Goal: Find specific page/section: Find specific page/section

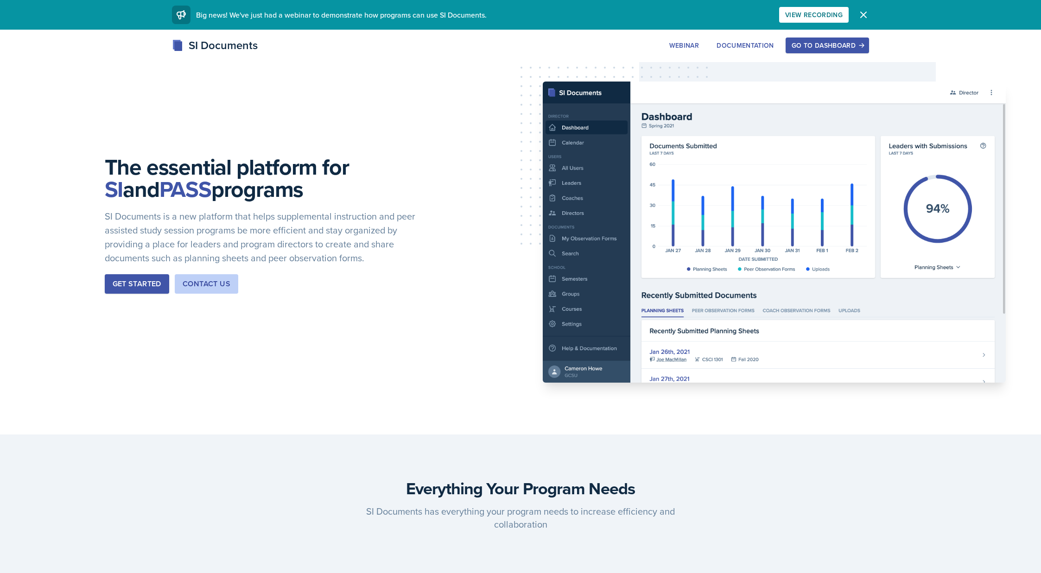
click at [835, 43] on div "Go to Dashboard" at bounding box center [827, 45] width 71 height 7
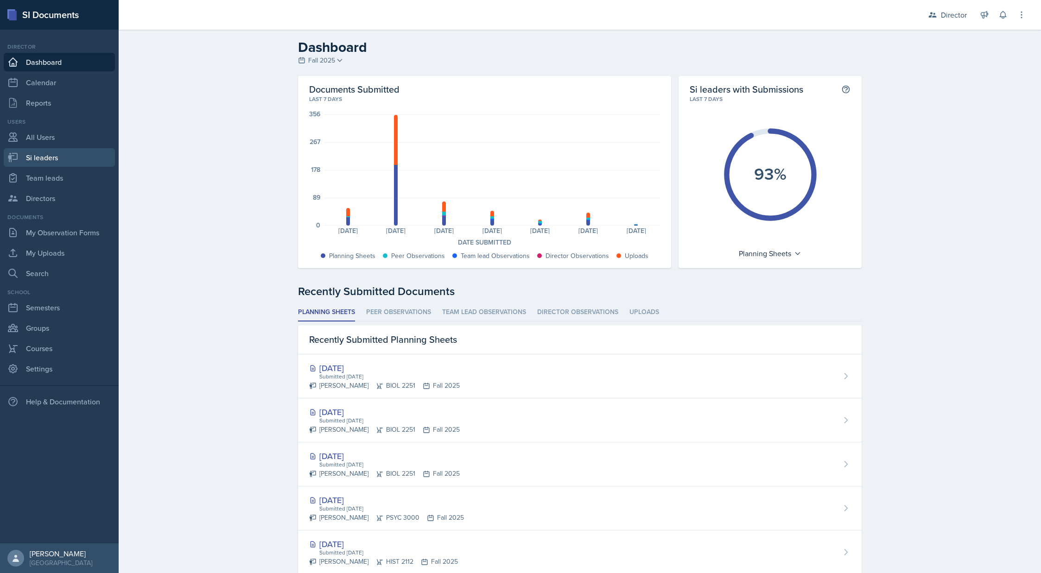
drag, startPoint x: 43, startPoint y: 159, endPoint x: 50, endPoint y: 163, distance: 8.1
click at [43, 159] on link "Si leaders" at bounding box center [59, 157] width 111 height 19
select select "2bed604d-1099-4043-b1bc-2365e8740244"
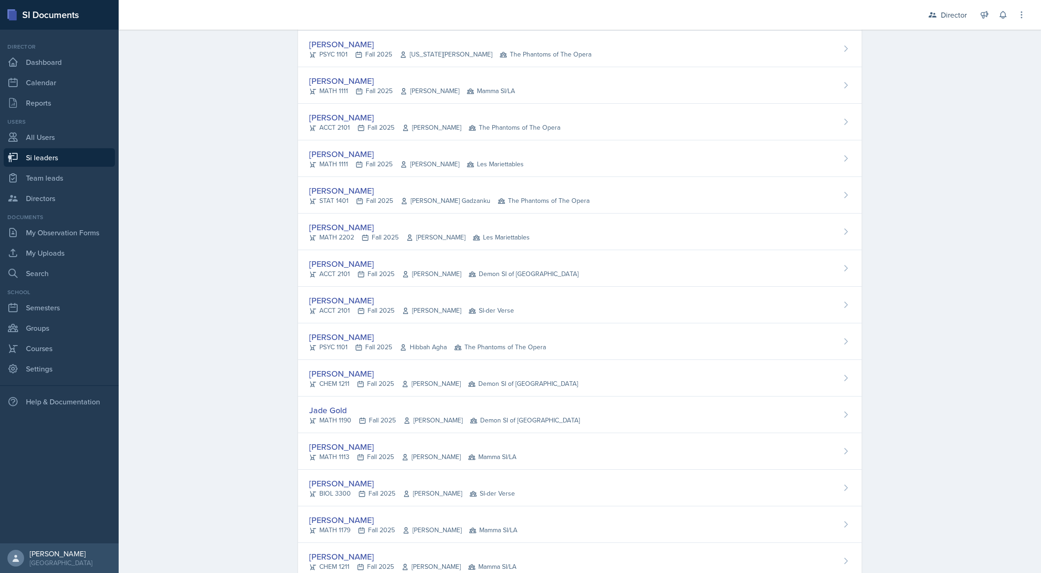
scroll to position [1771, 0]
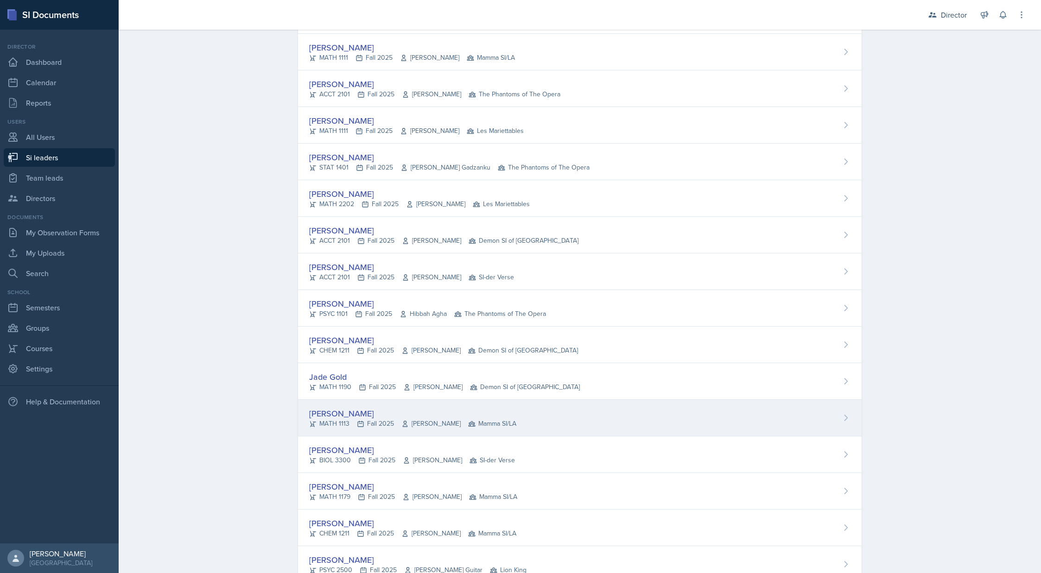
click at [354, 415] on div "[PERSON_NAME]" at bounding box center [412, 413] width 207 height 13
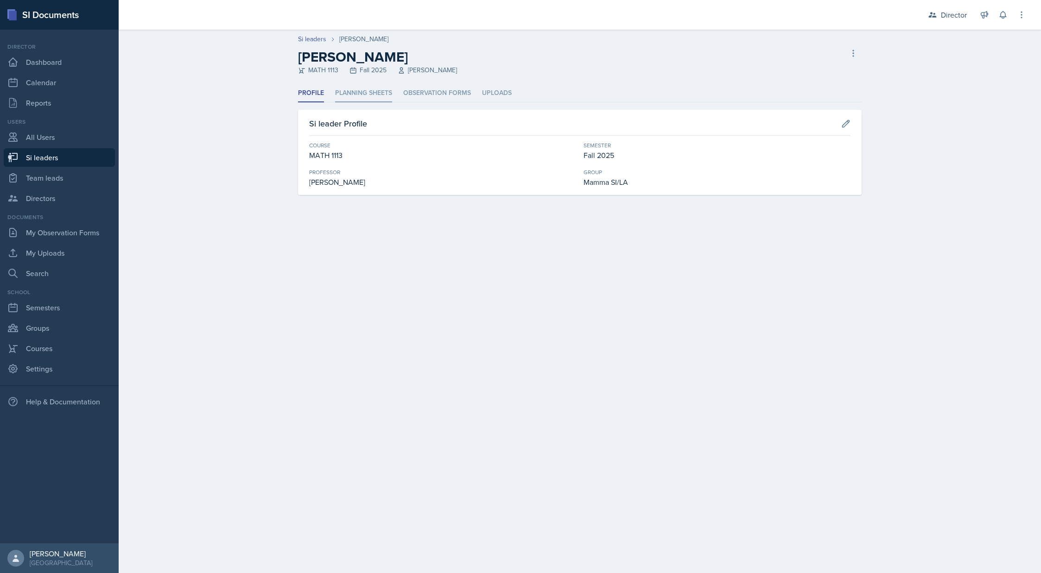
click at [359, 90] on li "Planning Sheets" at bounding box center [363, 93] width 57 height 18
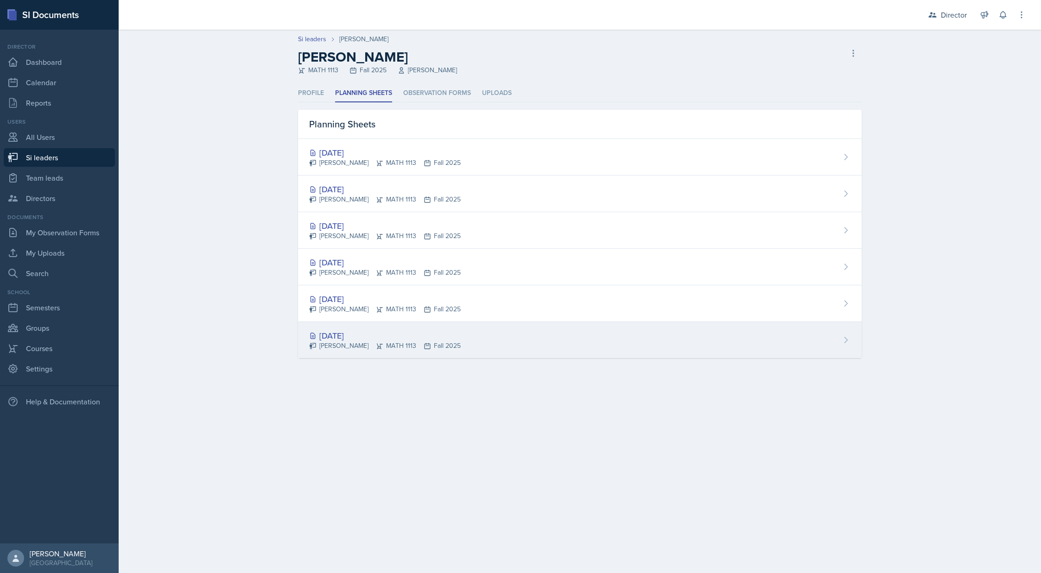
click at [493, 345] on div "[DATE] [PERSON_NAME] MATH 1113 Fall 2025" at bounding box center [580, 340] width 564 height 36
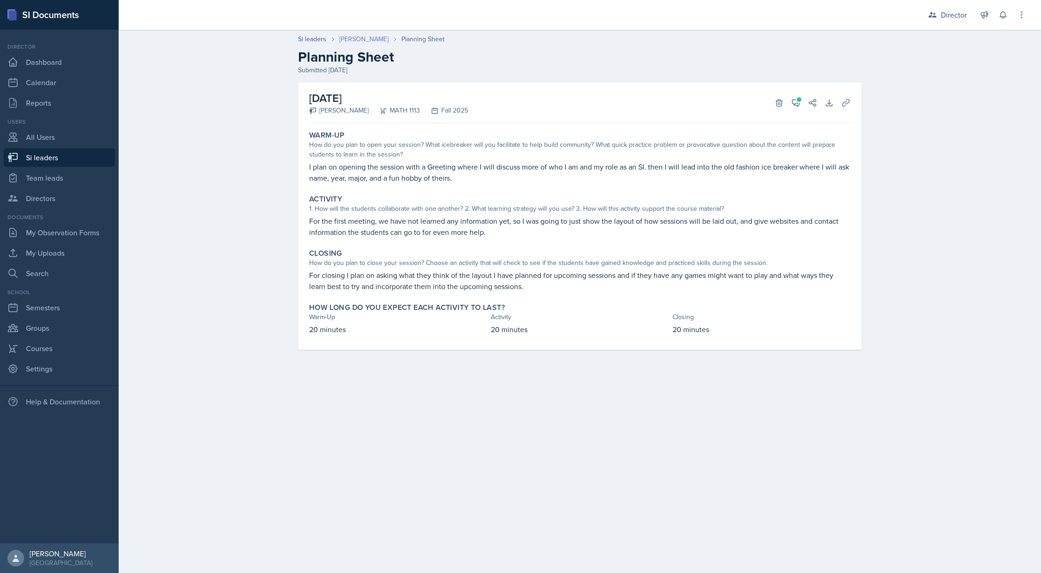
click at [363, 40] on link "[PERSON_NAME]" at bounding box center [363, 39] width 49 height 10
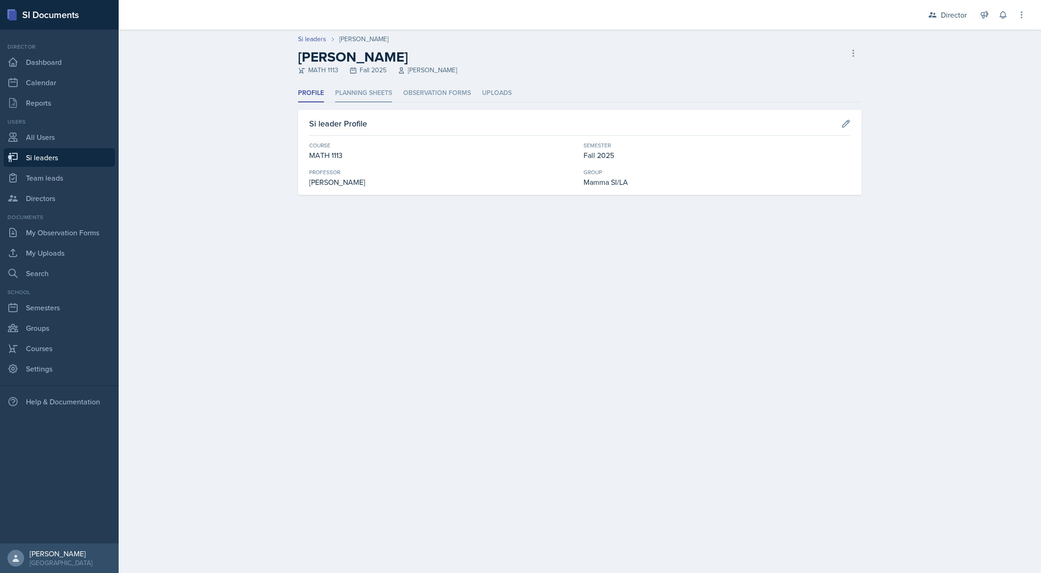
click at [359, 89] on li "Planning Sheets" at bounding box center [363, 93] width 57 height 18
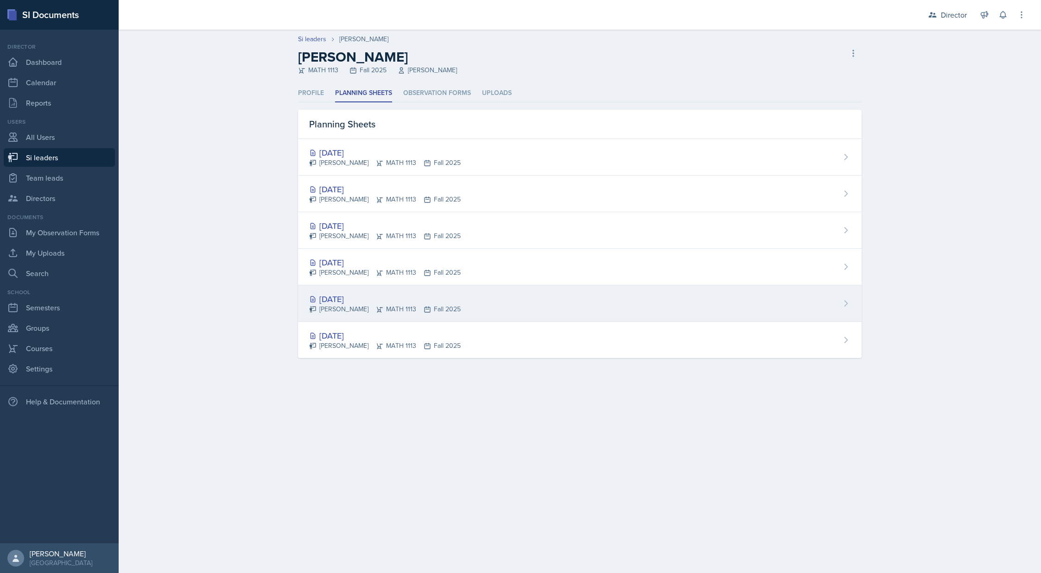
click at [393, 303] on div "[DATE]" at bounding box center [385, 299] width 152 height 13
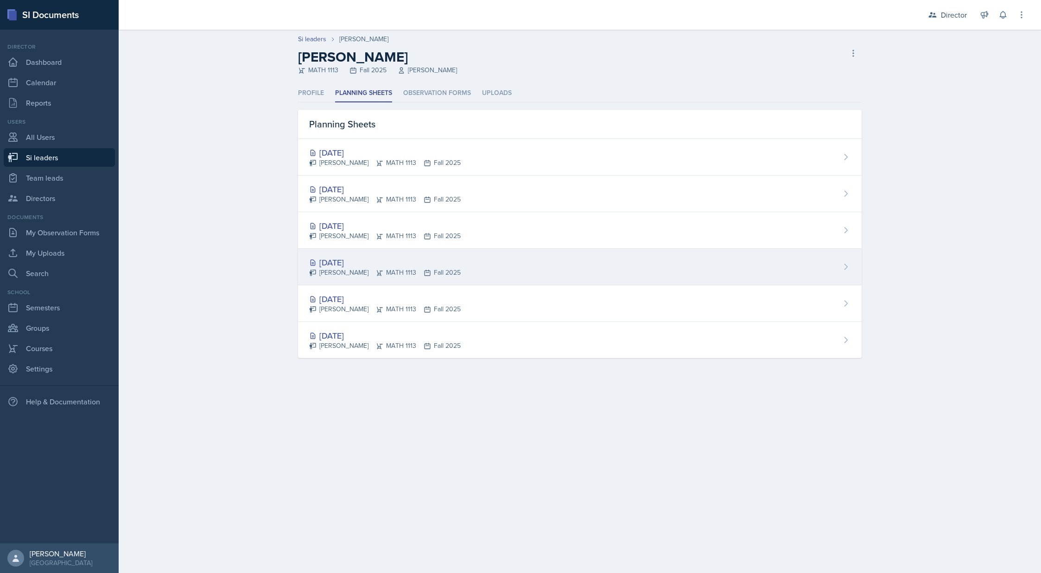
click at [501, 261] on div "[DATE] [PERSON_NAME] MATH 1113 Fall 2025" at bounding box center [580, 267] width 564 height 37
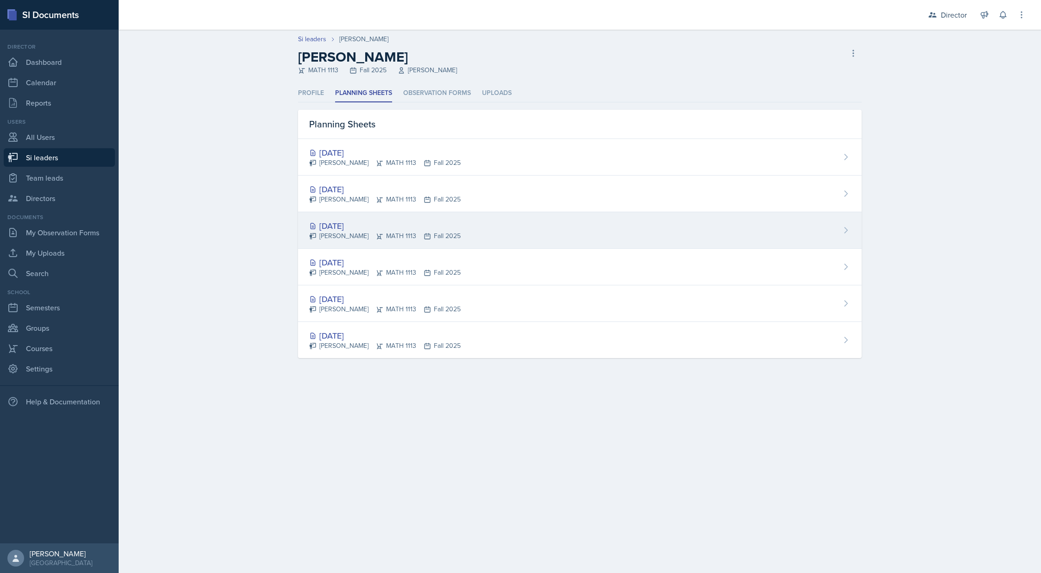
click at [470, 228] on div "[DATE] [PERSON_NAME] MATH 1113 Fall 2025" at bounding box center [580, 230] width 564 height 37
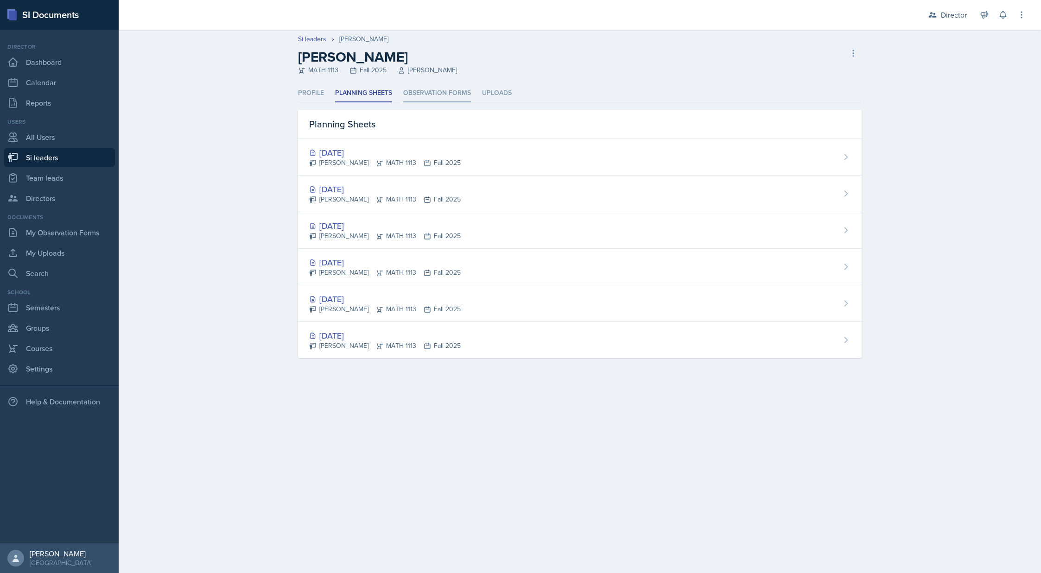
click at [451, 92] on li "Observation Forms" at bounding box center [437, 93] width 68 height 18
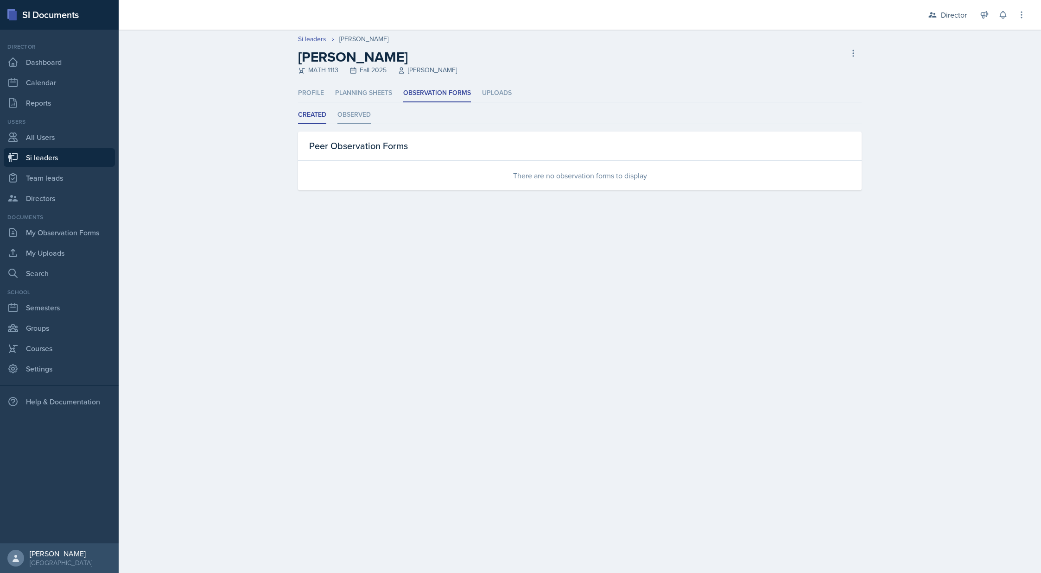
click at [357, 116] on li "Observed" at bounding box center [353, 115] width 33 height 18
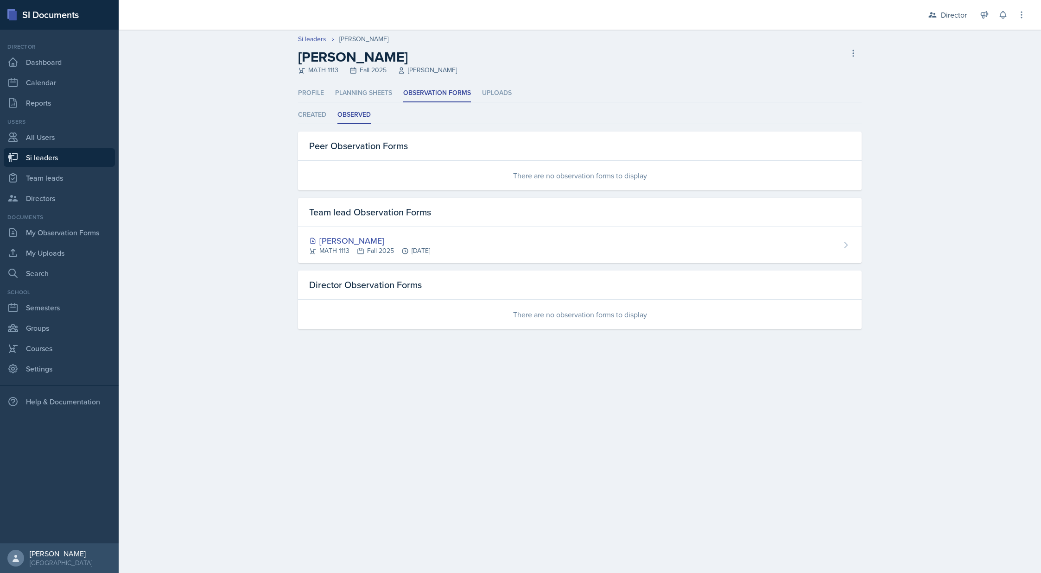
drag, startPoint x: 554, startPoint y: 255, endPoint x: 549, endPoint y: 255, distance: 4.7
click at [553, 255] on div "[PERSON_NAME] MATH 1113 Fall 2025 [DATE]" at bounding box center [580, 245] width 564 height 36
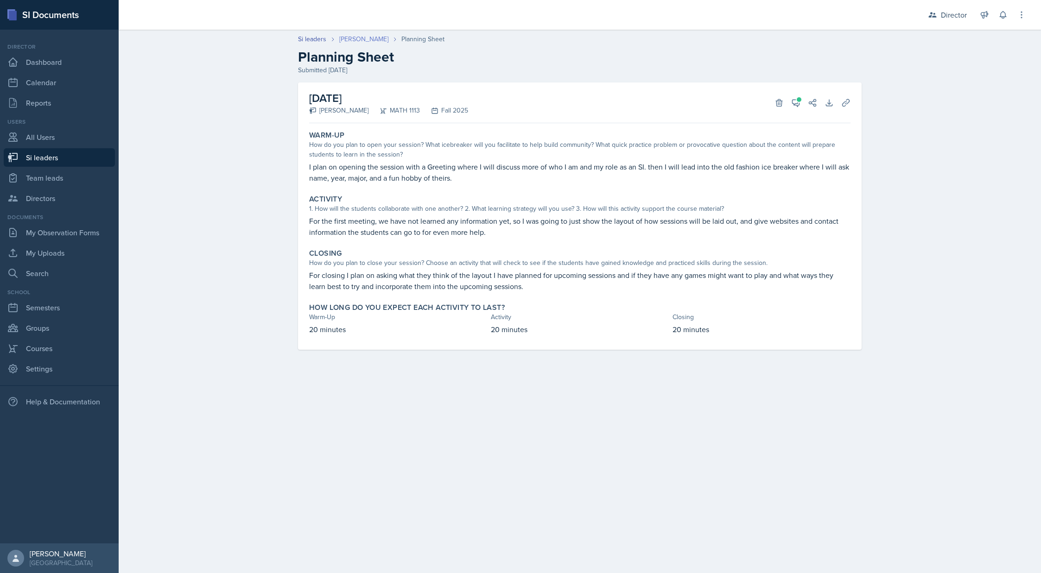
click at [356, 39] on link "[PERSON_NAME]" at bounding box center [363, 39] width 49 height 10
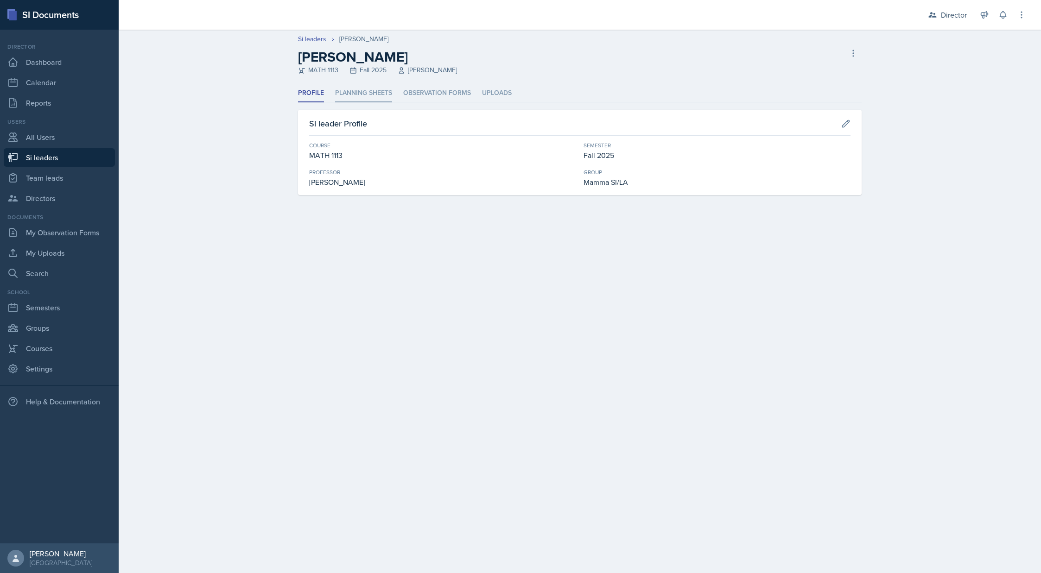
click at [349, 92] on li "Planning Sheets" at bounding box center [363, 93] width 57 height 18
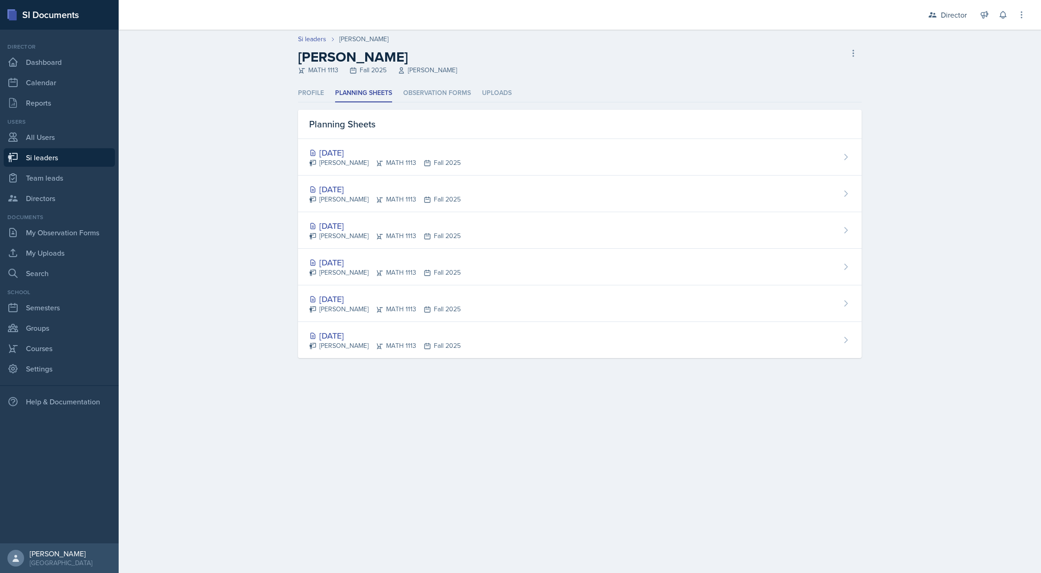
click at [781, 434] on main "Si leaders [PERSON_NAME] [PERSON_NAME] MATH 1113 Fall 2025 [PERSON_NAME] leader…" at bounding box center [580, 302] width 923 height 544
